Goal: Information Seeking & Learning: Learn about a topic

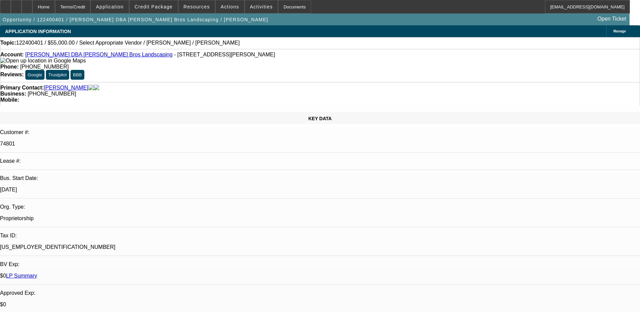
select select "0"
select select "2"
select select "0.1"
select select "0"
select select "2"
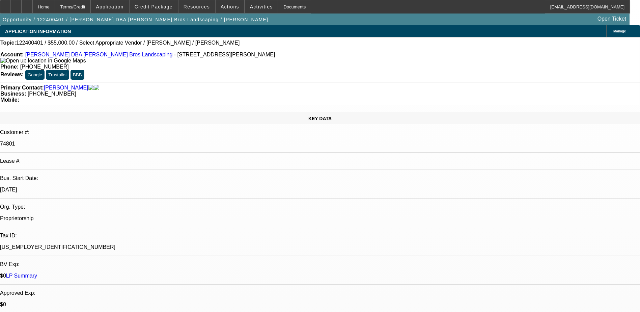
select select "0.1"
select select "1"
select select "2"
select select "4"
select select "1"
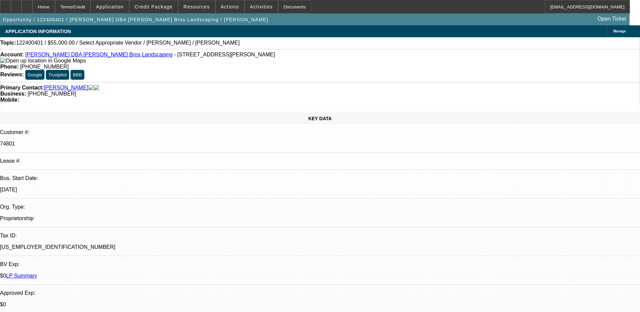
select select "2"
select select "4"
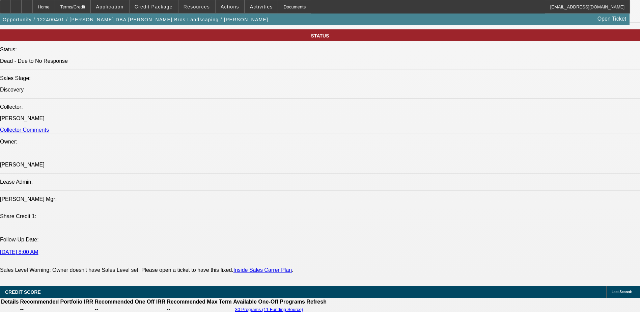
scroll to position [809, 0]
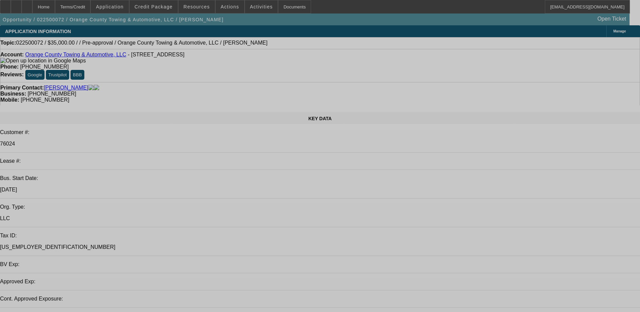
select select "0"
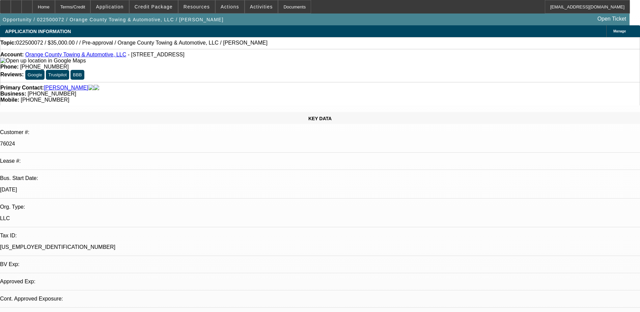
select select "2"
select select "0"
select select "1"
select select "2"
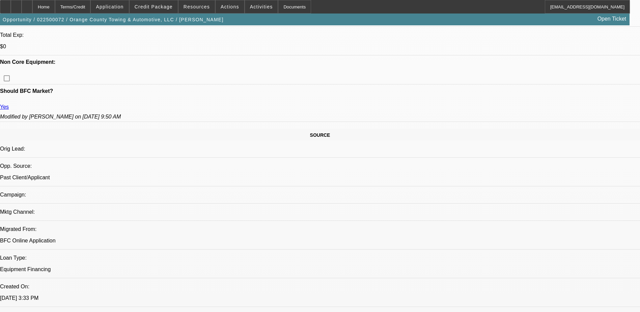
scroll to position [337, 0]
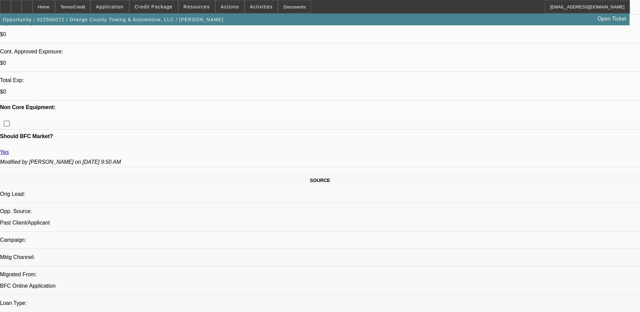
scroll to position [10, 0]
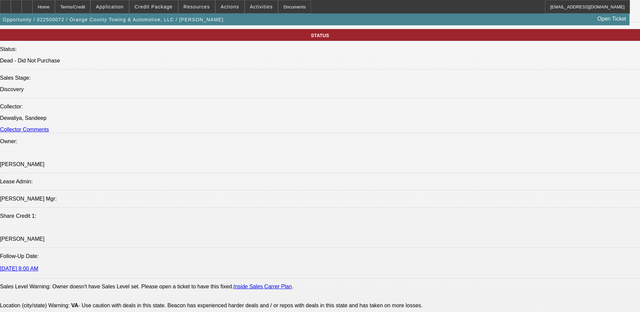
scroll to position [776, 0]
